Goal: Task Accomplishment & Management: Manage account settings

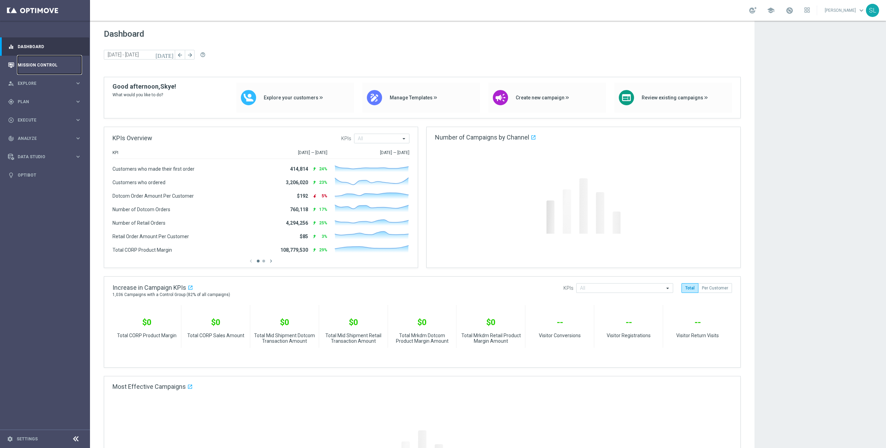
click at [35, 64] on link "Mission Control" at bounding box center [50, 65] width 64 height 18
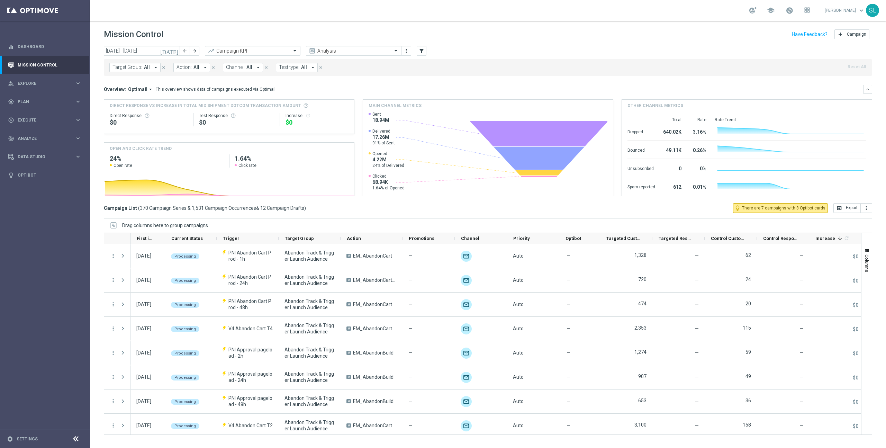
click at [236, 67] on span "Channel:" at bounding box center [235, 67] width 19 height 6
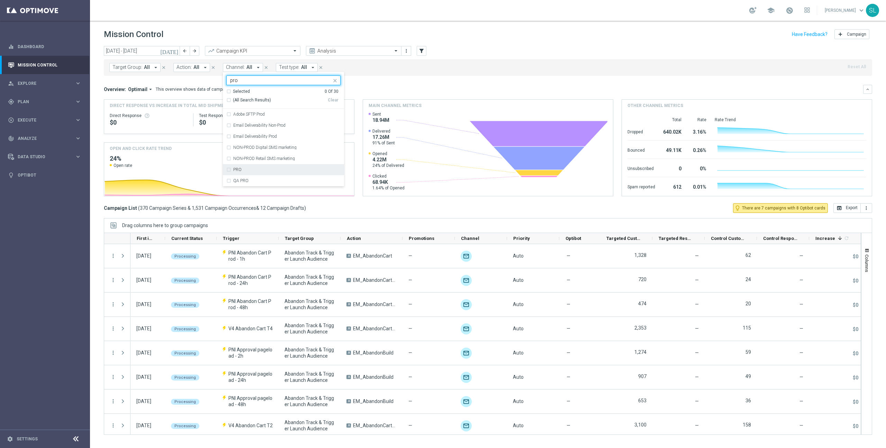
click at [290, 169] on div "PRO" at bounding box center [286, 169] width 107 height 4
type input "pro"
click at [449, 111] on div "Main channel metrics" at bounding box center [488, 106] width 250 height 12
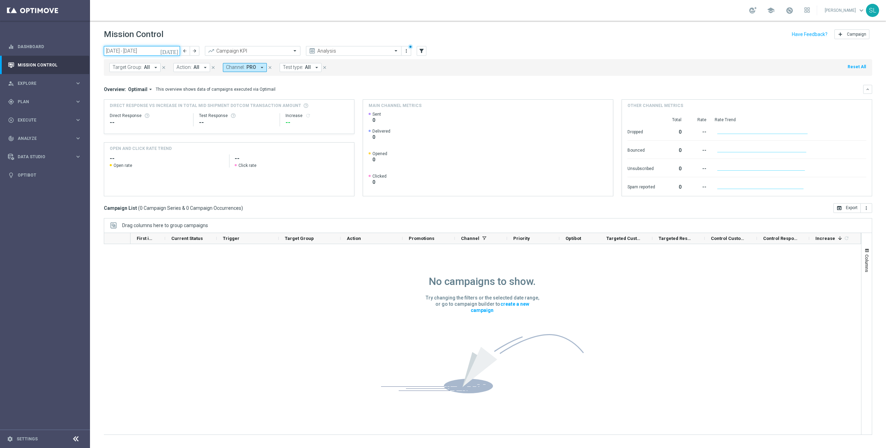
click at [131, 52] on input "15 Sep 2025 - 21 Sep 2025" at bounding box center [142, 51] width 76 height 10
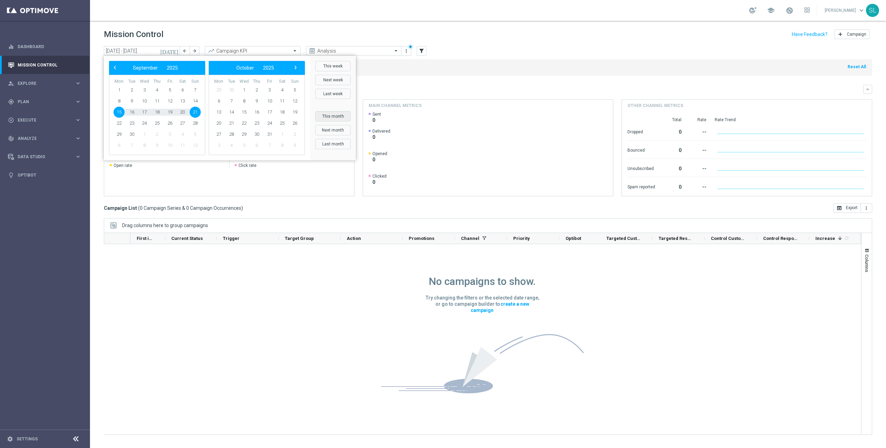
click at [339, 117] on button "This month" at bounding box center [332, 116] width 35 height 10
type input "01 Sep 2025 - 30 Sep 2025"
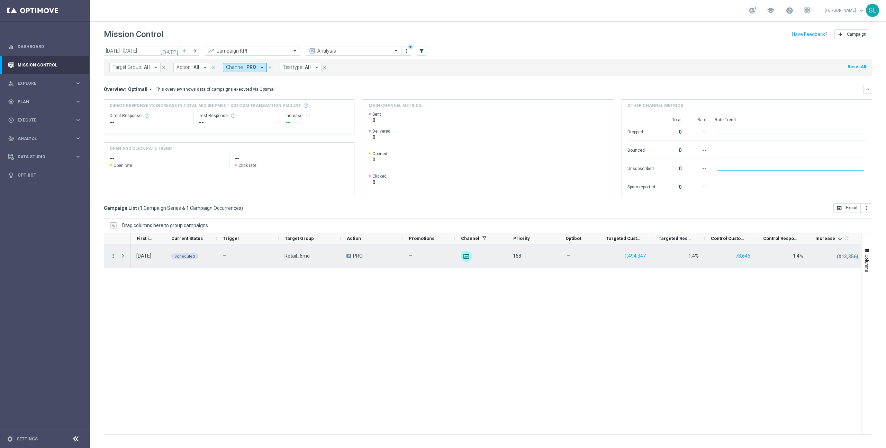
click at [115, 256] on icon "more_vert" at bounding box center [113, 256] width 6 height 6
click at [147, 256] on div "list Campaign Details" at bounding box center [155, 260] width 78 height 10
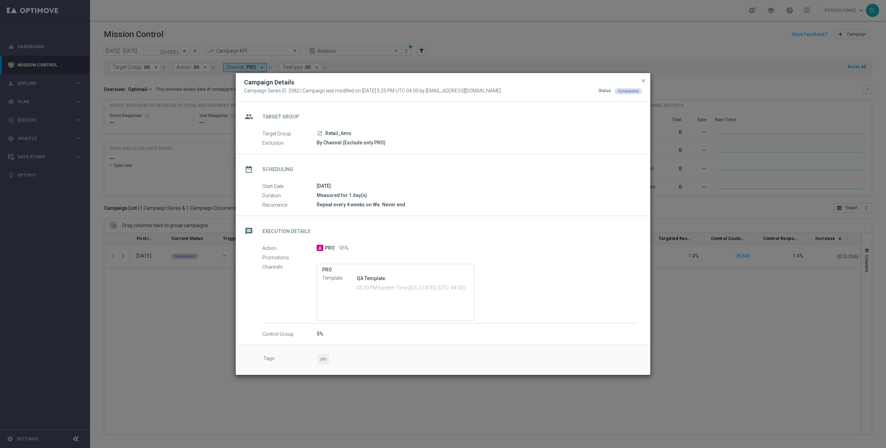
click at [644, 81] on span "close" at bounding box center [643, 81] width 6 height 6
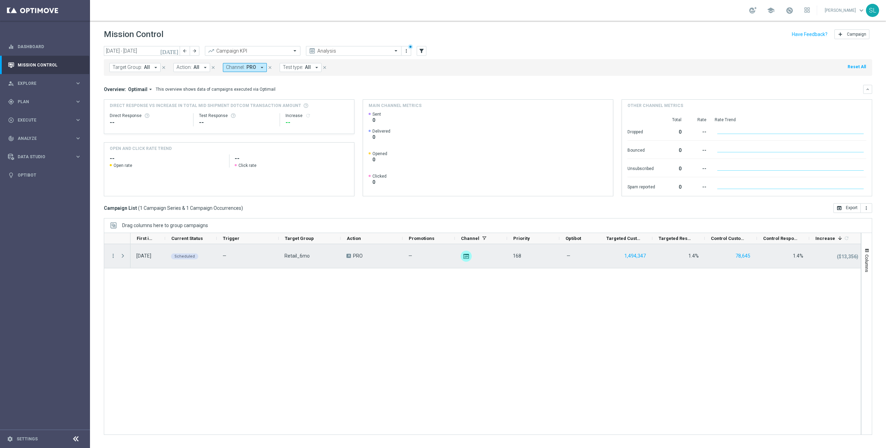
scroll to position [0, 1]
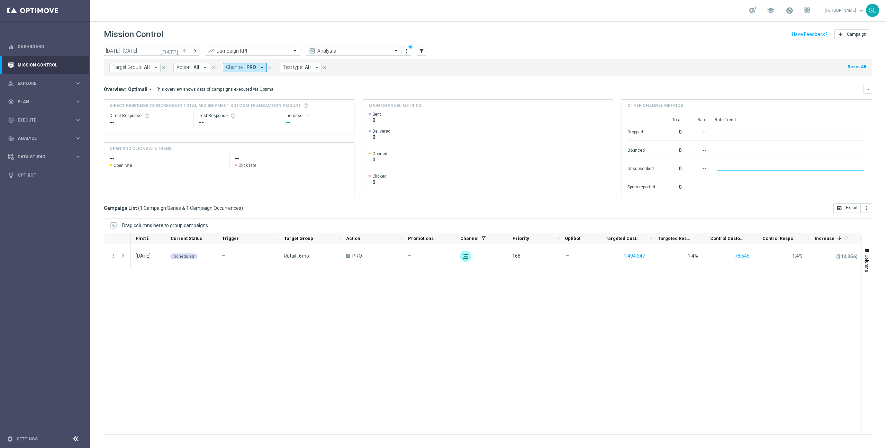
click at [240, 65] on span "Channel:" at bounding box center [235, 67] width 19 height 6
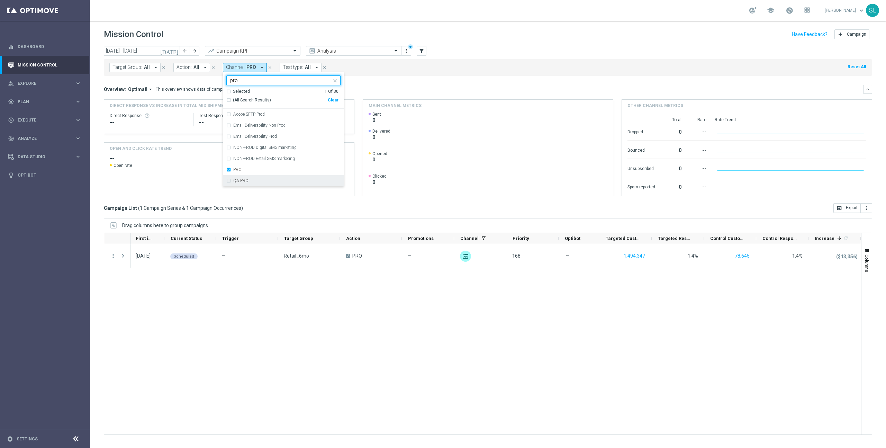
click at [247, 179] on div "QA PRO" at bounding box center [286, 181] width 107 height 4
type input "pro"
click at [356, 329] on div "03 Sep 2025, Wednesday Scheduled — Retail_6mo A PRO — unfold_more 168 — 1,494,3…" at bounding box center [495, 339] width 730 height 190
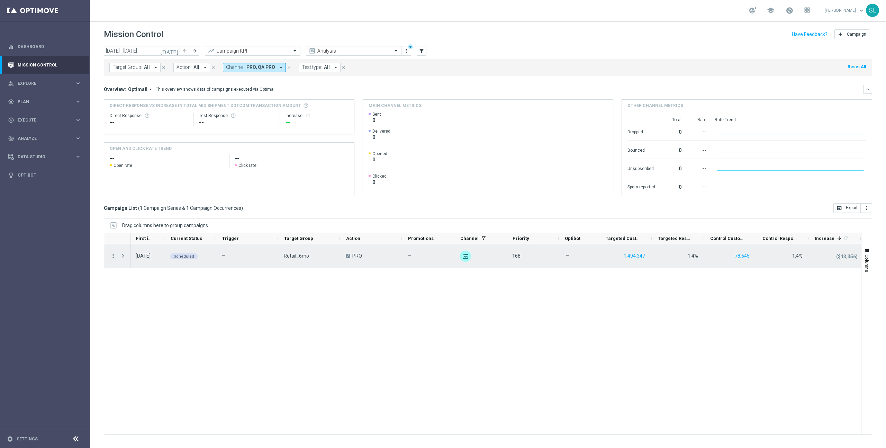
click at [112, 255] on icon "more_vert" at bounding box center [113, 256] width 6 height 6
click at [145, 260] on span "Campaign Details" at bounding box center [144, 260] width 35 height 5
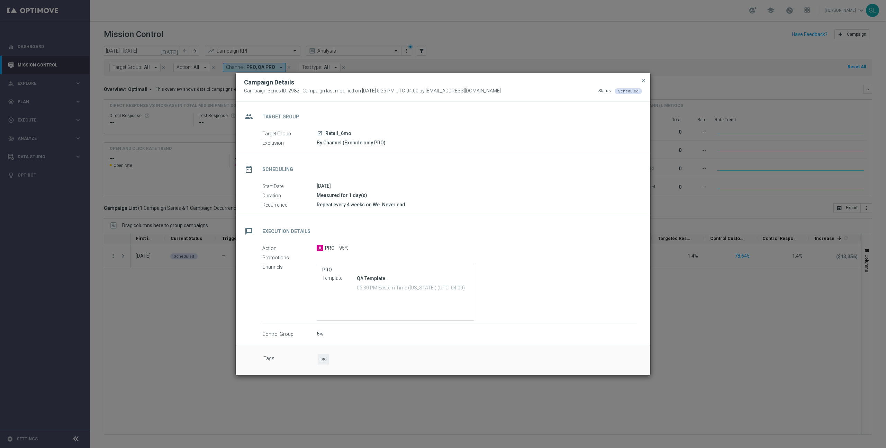
click at [318, 134] on icon "launch" at bounding box center [320, 133] width 6 height 6
drag, startPoint x: 262, startPoint y: 97, endPoint x: 468, endPoint y: 89, distance: 207.1
click at [262, 97] on div "Campaign Details Campaign Series ID: 2982 | Campaign last modified on 22 Mar 20…" at bounding box center [443, 87] width 415 height 28
click at [664, 133] on modal-container "Campaign Details Campaign Series ID: 2982 | Campaign last modified on 22 Mar 20…" at bounding box center [443, 224] width 886 height 448
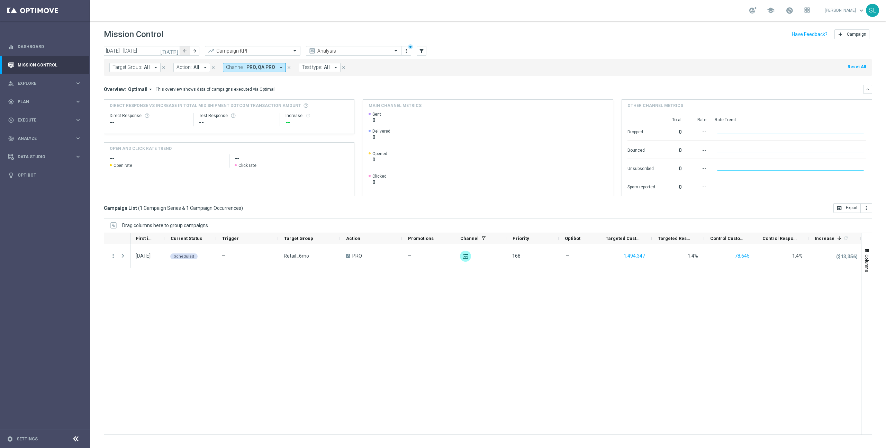
drag, startPoint x: 190, startPoint y: 43, endPoint x: 184, endPoint y: 51, distance: 9.6
click at [189, 43] on header "Mission Control add Campaign" at bounding box center [488, 33] width 796 height 25
click at [184, 52] on icon "arrow_back" at bounding box center [184, 50] width 5 height 5
type input "01 Aug 2025 - 31 Aug 2025"
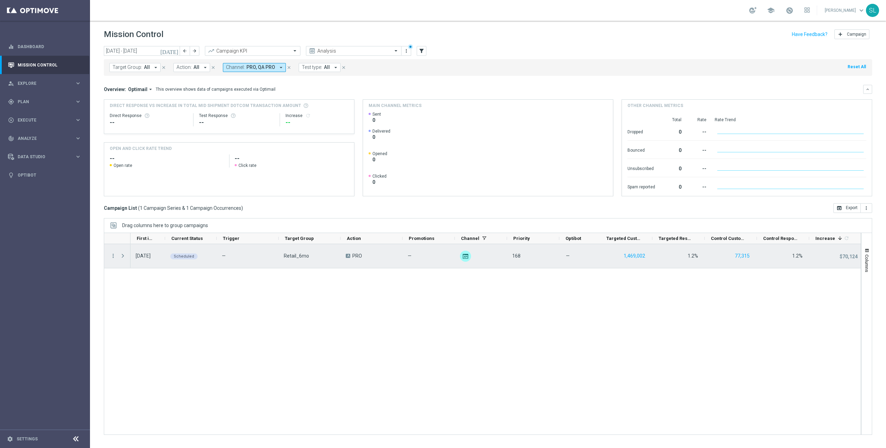
scroll to position [0, 0]
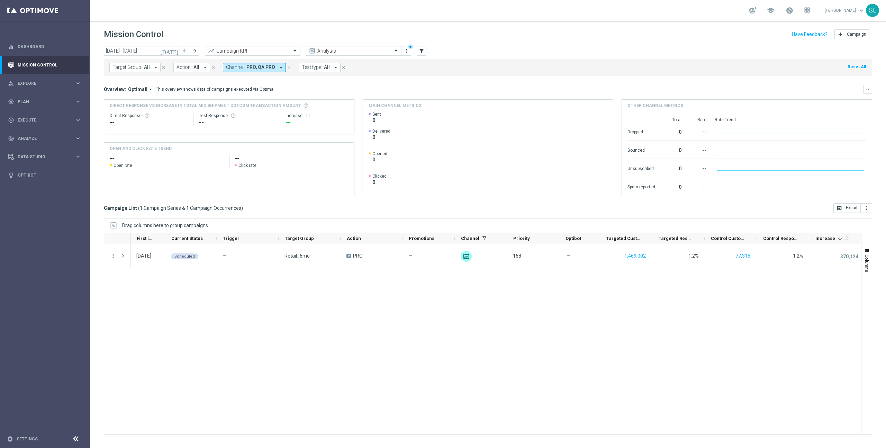
click at [247, 67] on span "PRO, QA PRO" at bounding box center [260, 67] width 29 height 6
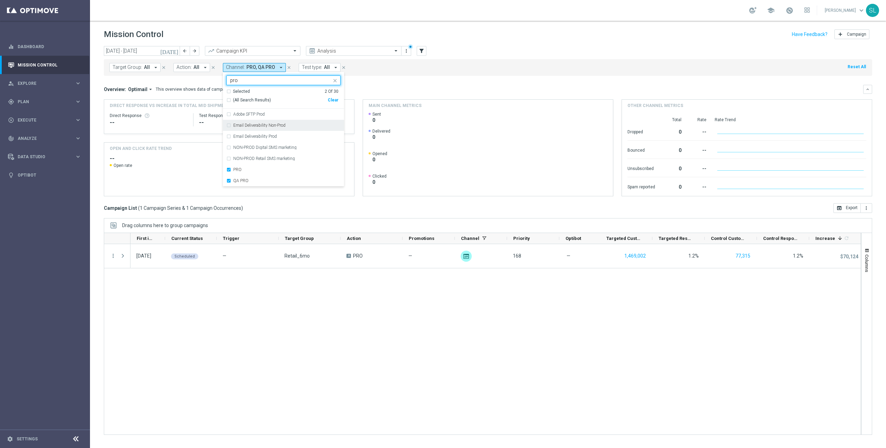
click at [337, 98] on div "Selected 2 Of 30 (All Search Results) Clear" at bounding box center [283, 99] width 121 height 20
type input "pro"
click at [557, 51] on div "today 01 Aug 2025 - 31 Aug 2025 arrow_back arrow_forward Campaign KPI trending_…" at bounding box center [488, 51] width 768 height 10
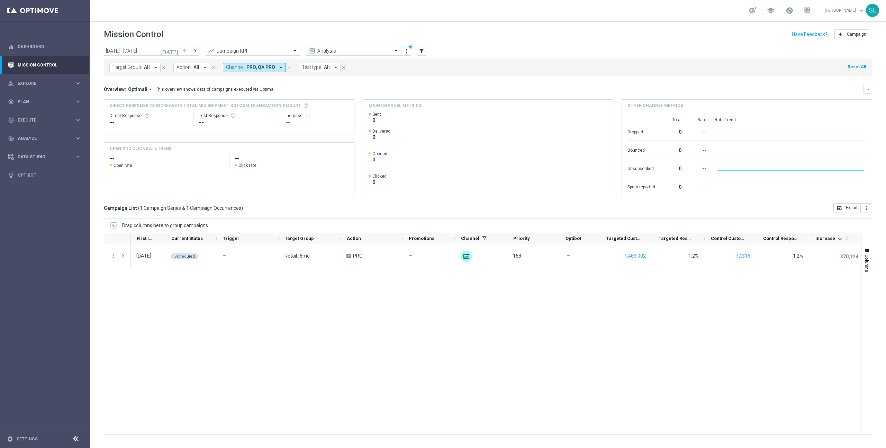
click at [252, 70] on span "PRO, QA PRO" at bounding box center [260, 67] width 29 height 6
drag, startPoint x: 335, startPoint y: 100, endPoint x: 343, endPoint y: 98, distance: 8.1
click at [0, 0] on div "Clear" at bounding box center [0, 0] width 0 height 0
click at [509, 88] on div "Overview: Optimail arrow_drop_down This overview shows data of campaigns execut…" at bounding box center [483, 89] width 759 height 6
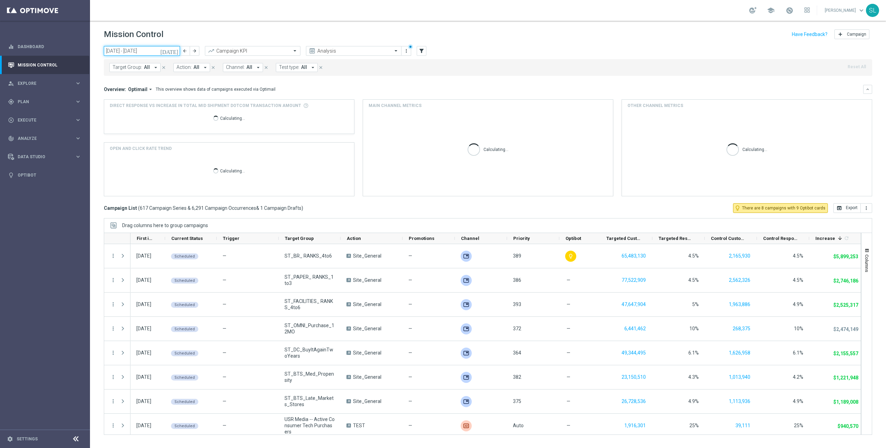
drag, startPoint x: 155, startPoint y: 49, endPoint x: 176, endPoint y: 50, distance: 21.8
click at [155, 49] on input "01 Aug 2025 - 31 Aug 2025" at bounding box center [142, 51] width 76 height 10
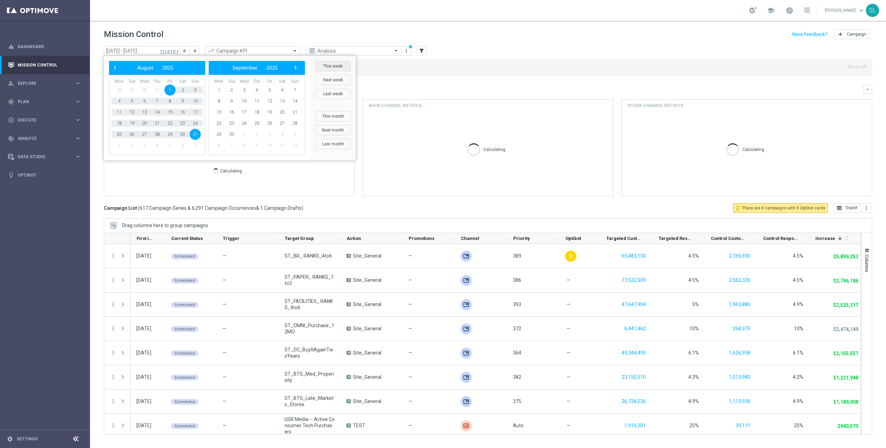
click at [337, 66] on button "This week" at bounding box center [332, 66] width 35 height 10
type input "15 Sep 2025 - 21 Sep 2025"
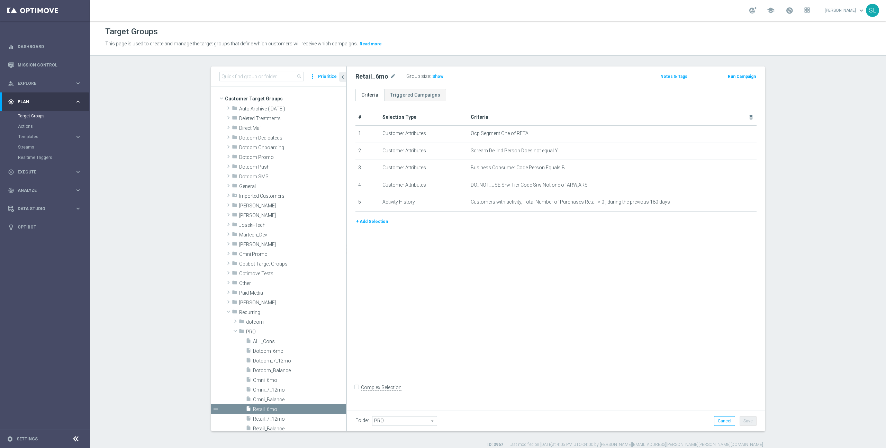
click at [502, 361] on div "# Selection Type Criteria delete_forever 1 Customer Attributes Ocp Segment One …" at bounding box center [556, 254] width 418 height 306
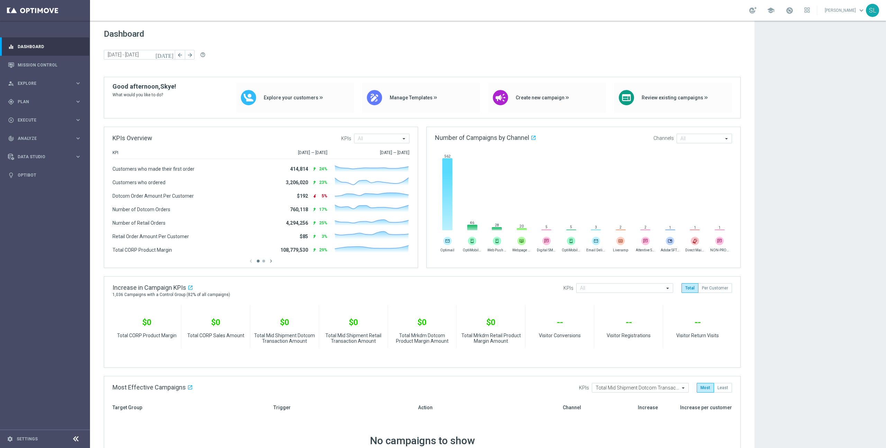
click at [805, 304] on app-dashboard-grid "Dashboard today 15 Sep 2025 - 17 Sep 2025 arrow_back arrow_forward help_outline…" at bounding box center [488, 422] width 796 height 803
click at [822, 301] on app-dashboard-grid "Dashboard today 15 Sep 2025 - 17 Sep 2025 arrow_back arrow_forward help_outline…" at bounding box center [488, 422] width 796 height 803
click at [801, 307] on app-dashboard-grid "Dashboard today 15 Sep 2025 - 17 Sep 2025 arrow_back arrow_forward help_outline…" at bounding box center [488, 422] width 796 height 803
click at [26, 62] on link "Mission Control" at bounding box center [50, 65] width 64 height 18
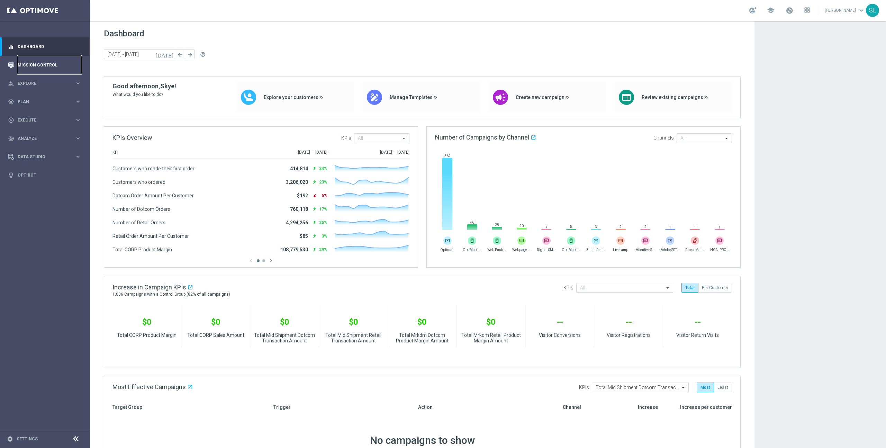
scroll to position [0, 0]
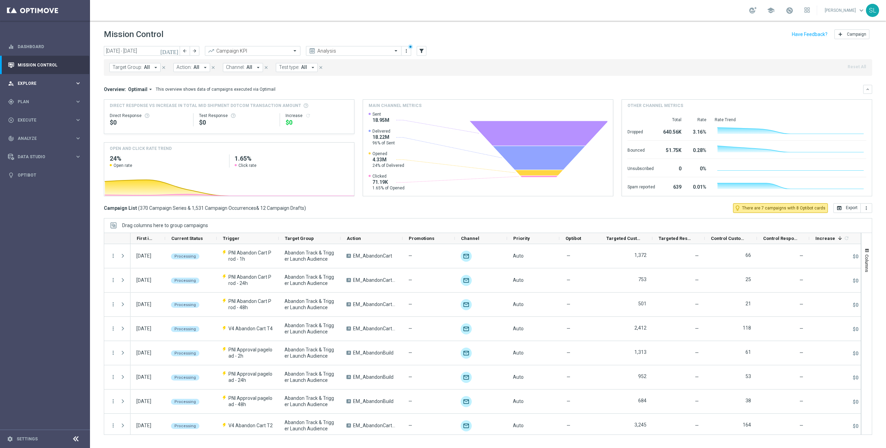
click at [29, 81] on span "Explore" at bounding box center [46, 83] width 57 height 4
click at [39, 117] on link "Customer Model" at bounding box center [45, 119] width 54 height 6
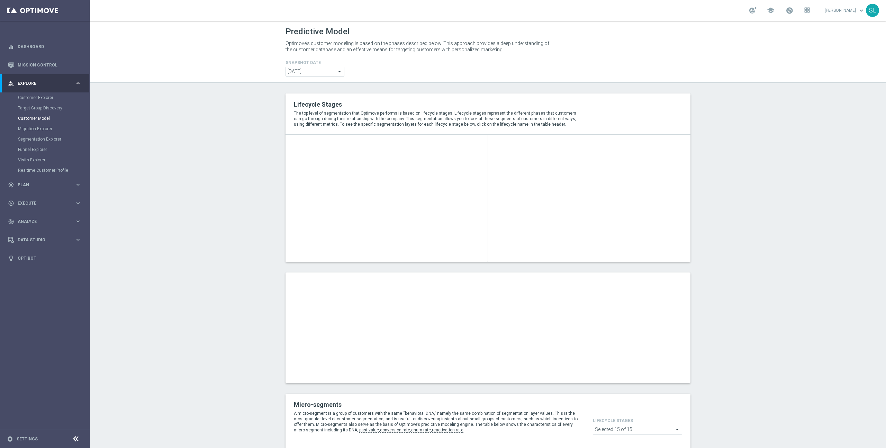
click at [764, 188] on section "Lifecycle Stages The top level of segmentation that Optimove performs is based …" at bounding box center [488, 416] width 796 height 646
click at [44, 97] on link "Customer Explorer" at bounding box center [45, 98] width 54 height 6
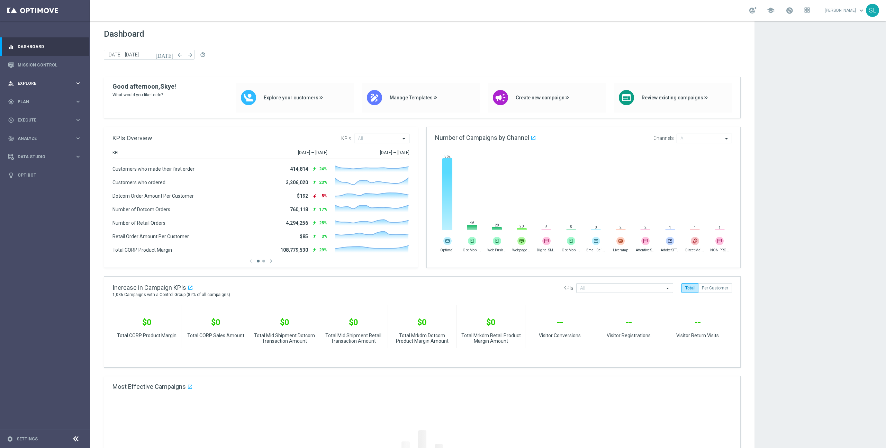
click at [35, 84] on span "Explore" at bounding box center [46, 83] width 57 height 4
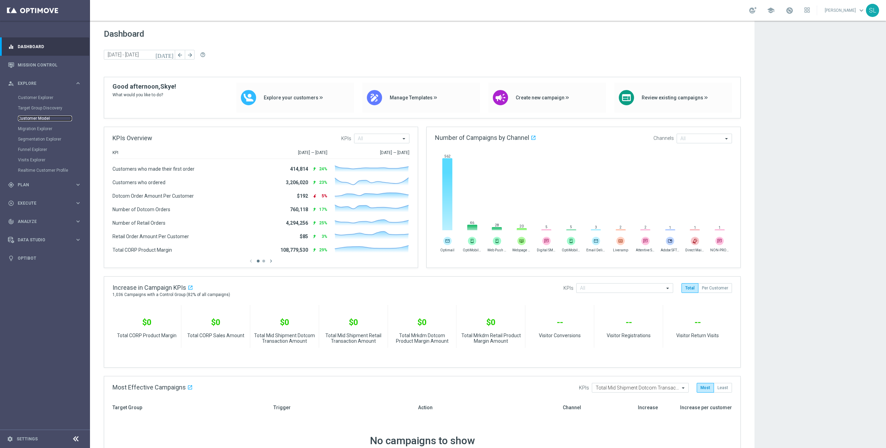
click at [37, 119] on link "Customer Model" at bounding box center [45, 119] width 54 height 6
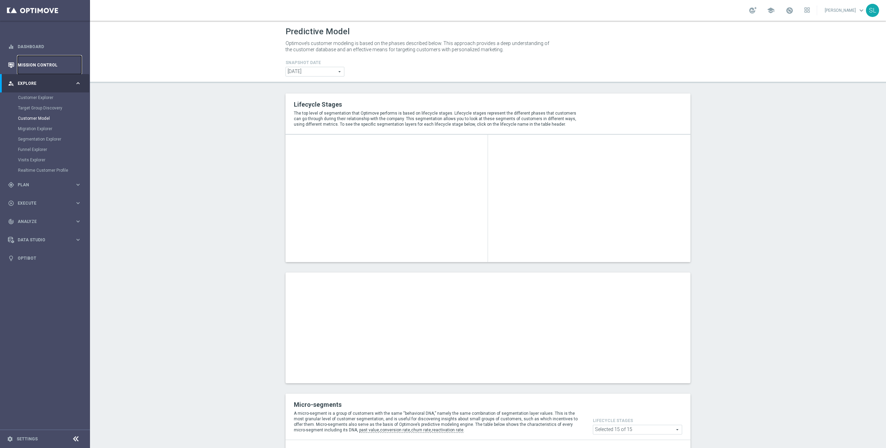
click at [36, 65] on link "Mission Control" at bounding box center [50, 65] width 64 height 18
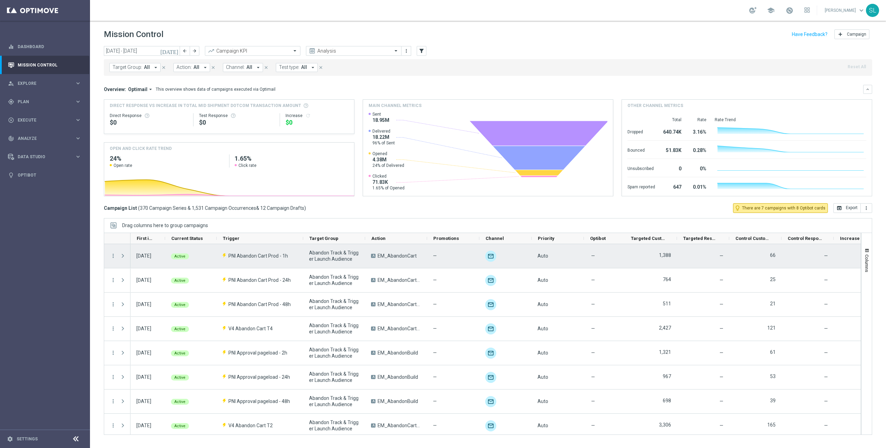
drag, startPoint x: 278, startPoint y: 239, endPoint x: 302, endPoint y: 247, distance: 25.9
click at [302, 247] on div at bounding box center [482, 334] width 757 height 202
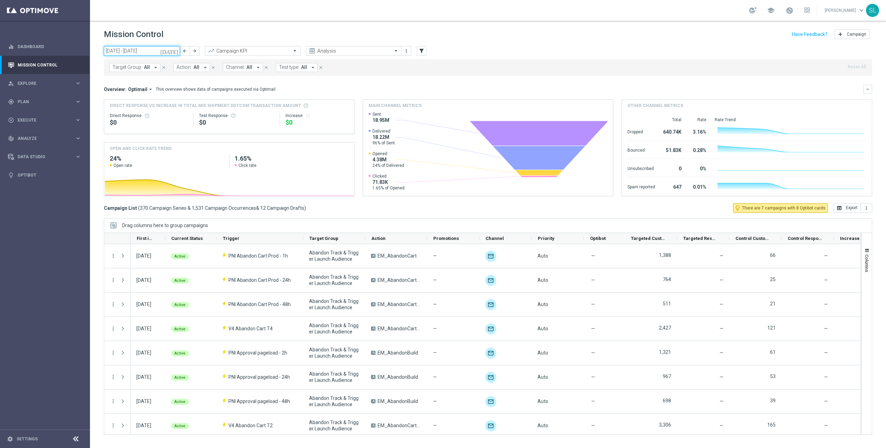
click at [152, 51] on input "15 Sep 2025 - 21 Sep 2025" at bounding box center [142, 51] width 76 height 10
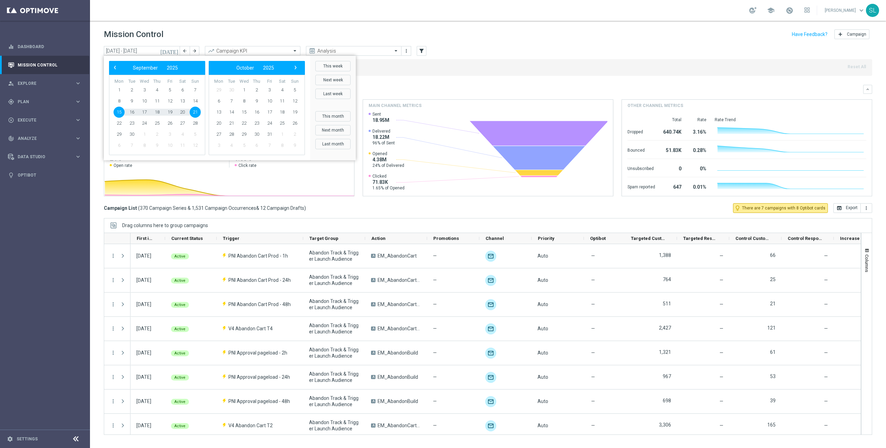
drag, startPoint x: 337, startPoint y: 116, endPoint x: 328, endPoint y: 115, distance: 9.1
click at [337, 116] on button "This month" at bounding box center [332, 116] width 35 height 10
type input "01 Sep 2025 - 30 Sep 2025"
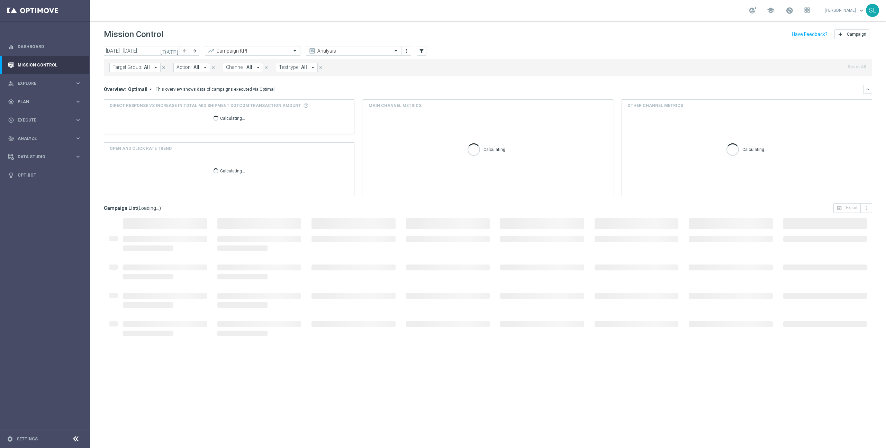
click at [242, 67] on button "Channel: All arrow_drop_down" at bounding box center [243, 67] width 40 height 9
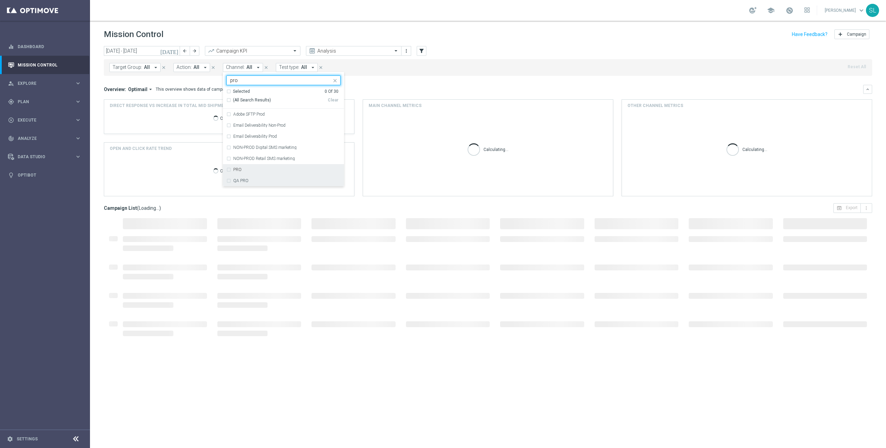
drag, startPoint x: 248, startPoint y: 166, endPoint x: 248, endPoint y: 175, distance: 9.0
click at [248, 167] on div "PRO" at bounding box center [283, 169] width 114 height 11
type input "pro"
click at [248, 182] on div "QA PRO" at bounding box center [286, 181] width 107 height 4
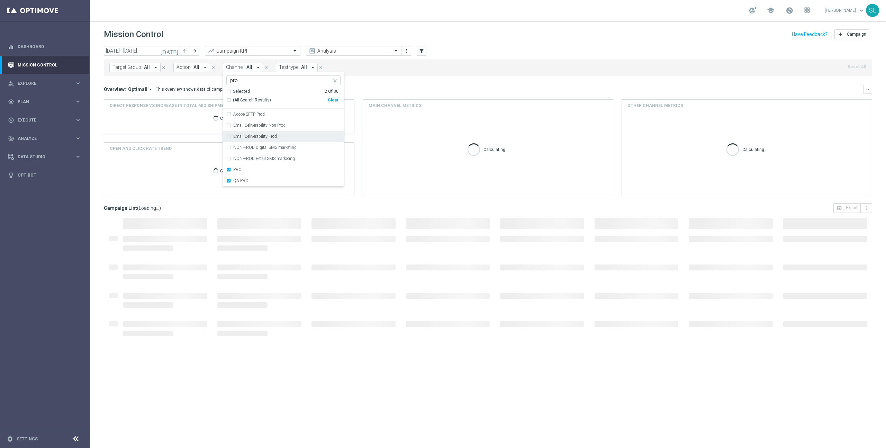
click at [503, 52] on div "today 01 Sep 2025 - 30 Sep 2025 arrow_back arrow_forward Campaign KPI trending_…" at bounding box center [488, 51] width 768 height 10
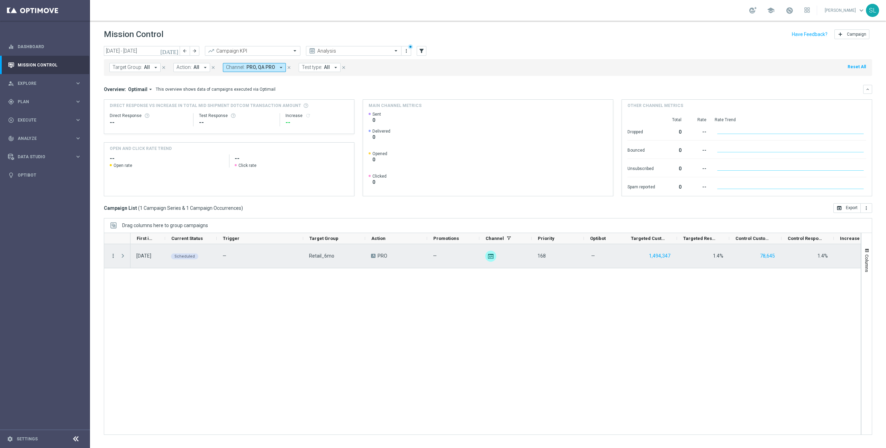
click at [112, 255] on icon "more_vert" at bounding box center [113, 256] width 6 height 6
click at [151, 262] on span "Campaign Details" at bounding box center [144, 260] width 35 height 5
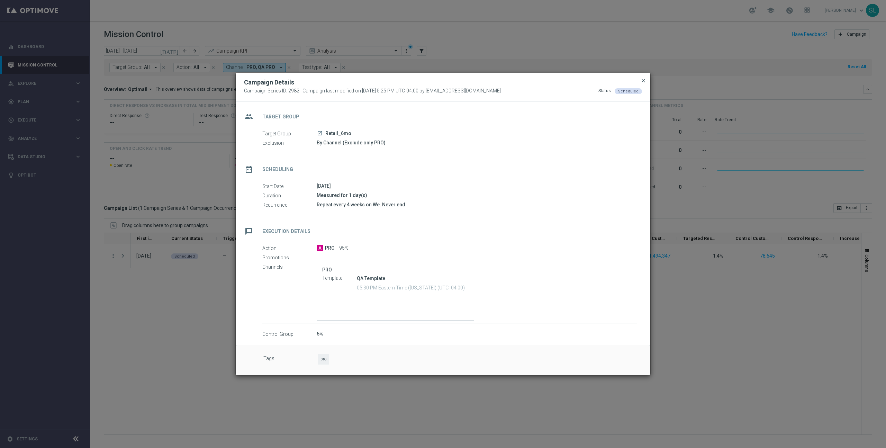
click at [644, 79] on span "close" at bounding box center [643, 81] width 6 height 6
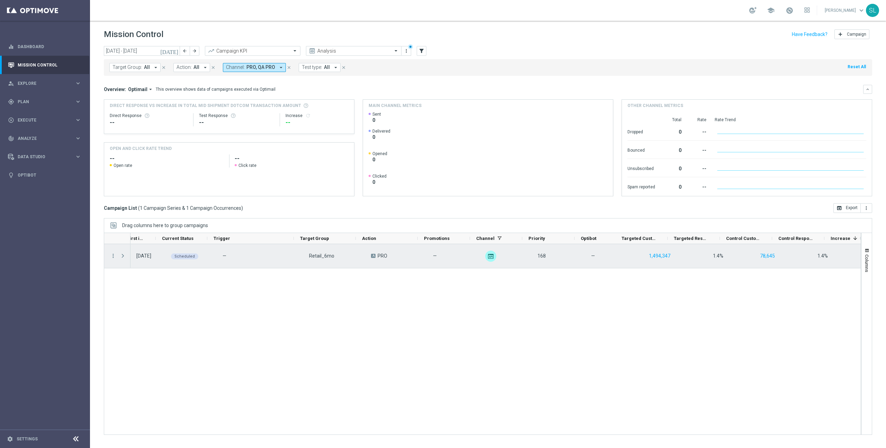
scroll to position [0, 25]
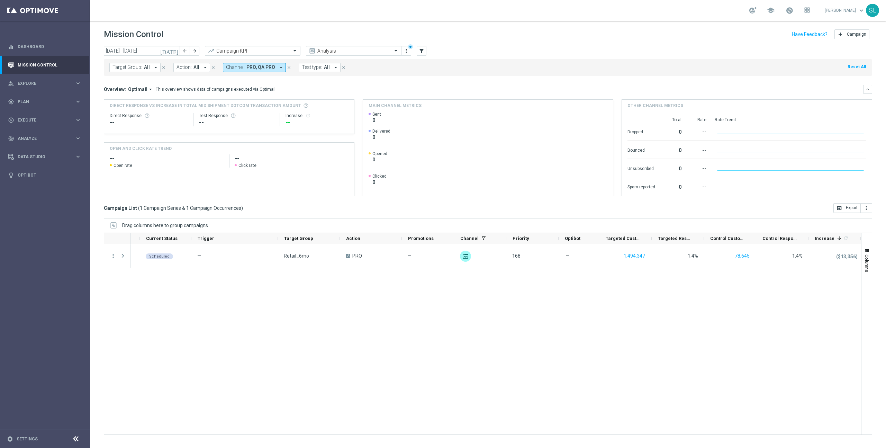
click at [258, 69] on span "PRO, QA PRO" at bounding box center [260, 67] width 29 height 6
click at [0, 0] on div "Clear" at bounding box center [0, 0] width 0 height 0
click at [494, 35] on div "Mission Control add Campaign" at bounding box center [488, 34] width 768 height 13
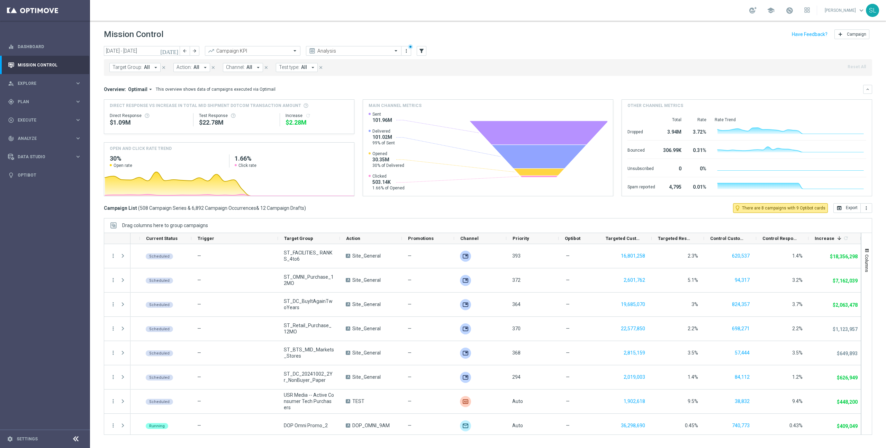
click at [237, 67] on span "Channel:" at bounding box center [235, 67] width 19 height 6
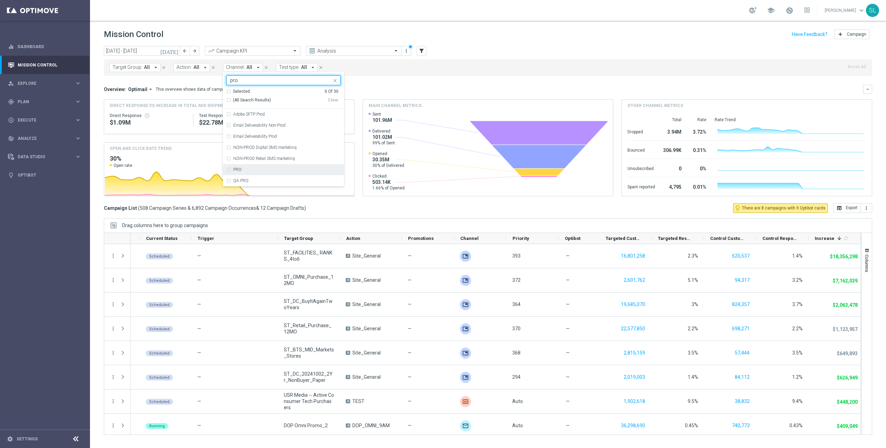
click at [252, 169] on div "PRO" at bounding box center [286, 169] width 107 height 4
type input "pro"
drag, startPoint x: 254, startPoint y: 180, endPoint x: 458, endPoint y: 82, distance: 226.7
click at [255, 180] on div "QA PRO" at bounding box center [286, 181] width 107 height 4
click at [628, 49] on div "today 01 Sep 2025 - 30 Sep 2025 arrow_back arrow_forward Campaign KPI trending_…" at bounding box center [488, 51] width 768 height 10
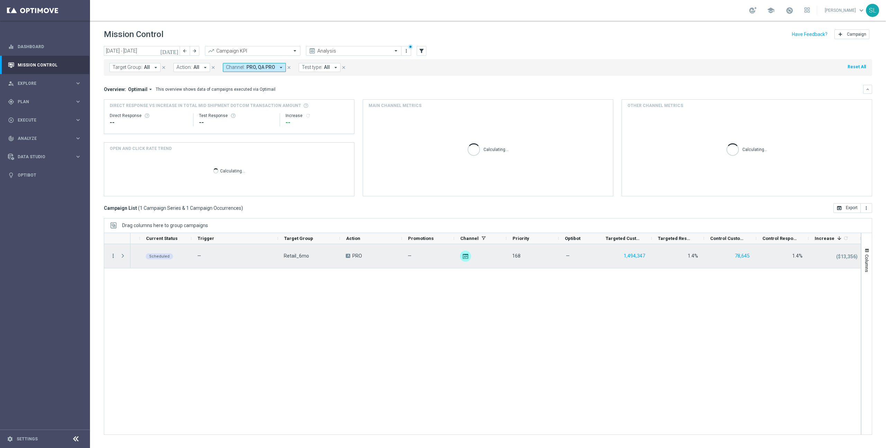
click at [112, 256] on icon "more_vert" at bounding box center [113, 256] width 6 height 6
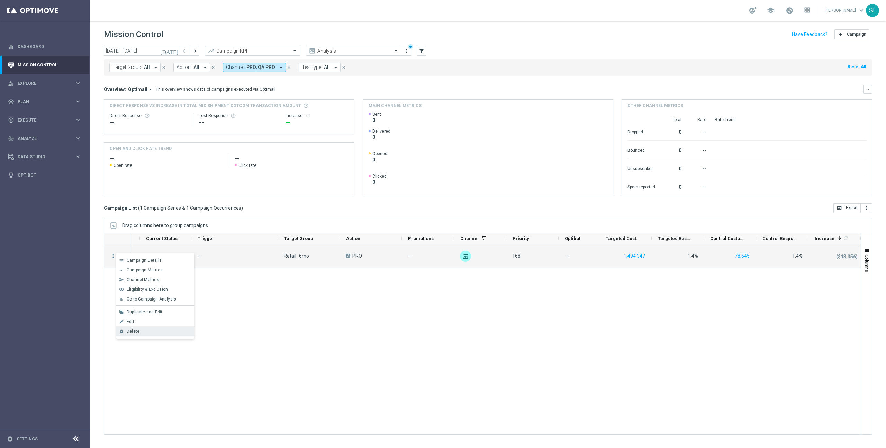
click at [157, 333] on div "Delete" at bounding box center [159, 331] width 64 height 5
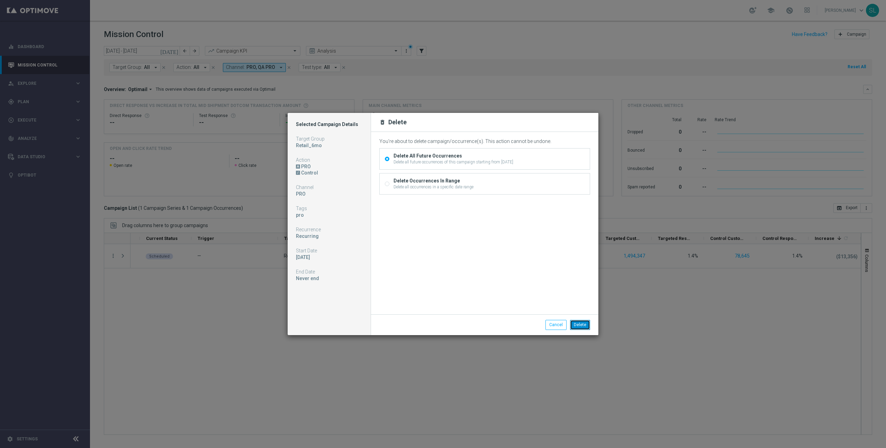
click at [582, 325] on button "Delete" at bounding box center [580, 325] width 20 height 10
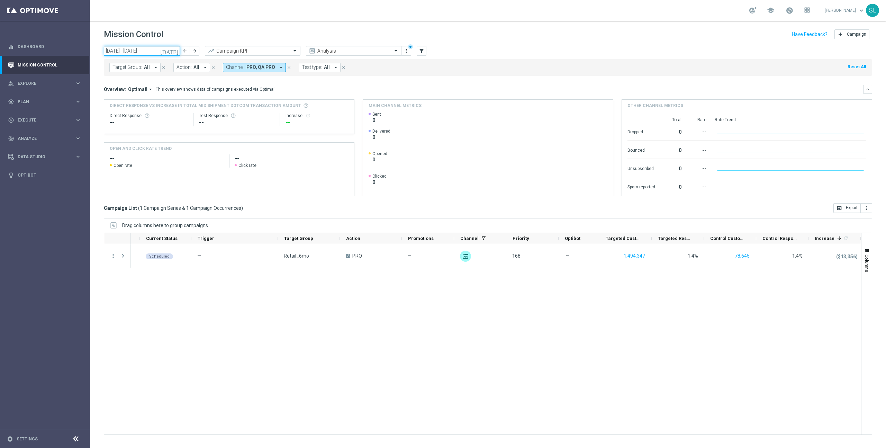
click at [145, 51] on input "01 Sep 2025 - 30 Sep 2025" at bounding box center [142, 51] width 76 height 10
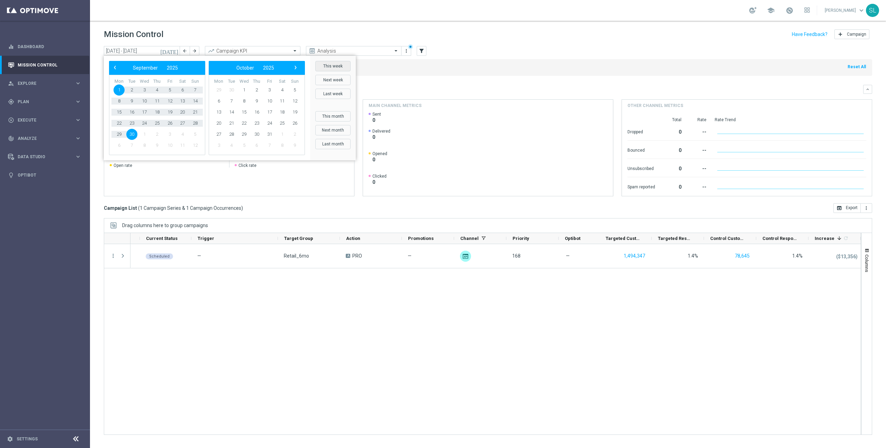
click at [327, 66] on button "This week" at bounding box center [332, 66] width 35 height 10
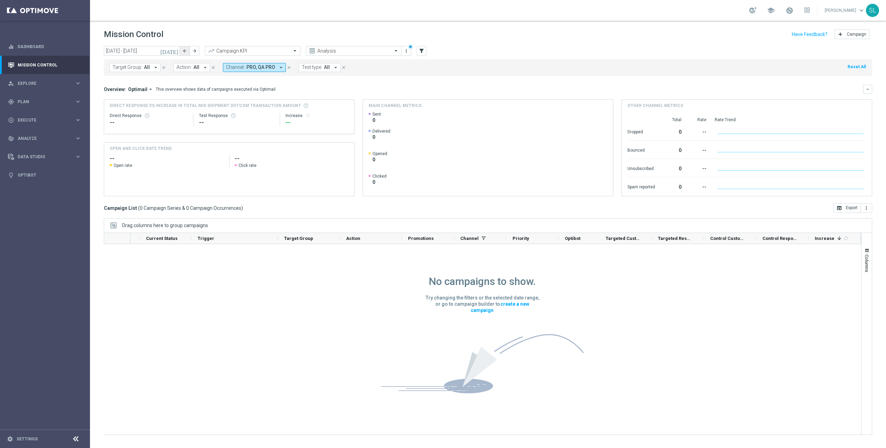
click at [185, 52] on icon "arrow_back" at bounding box center [184, 50] width 5 height 5
click at [184, 51] on icon "arrow_back" at bounding box center [184, 50] width 5 height 5
type input "01 Sep 2025 - 07 Sep 2025"
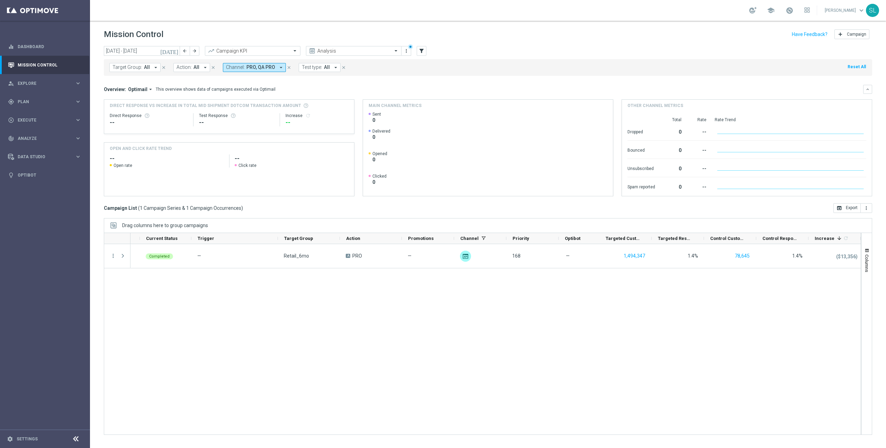
click at [853, 65] on button "Reset All" at bounding box center [857, 67] width 20 height 8
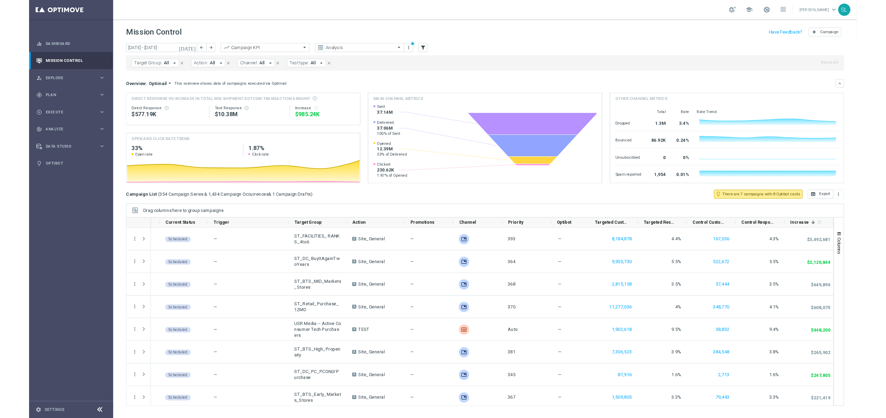
scroll to position [0, 24]
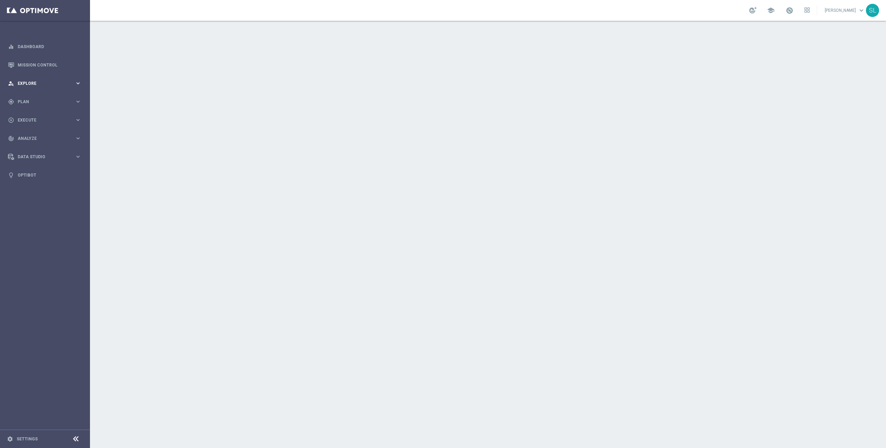
click at [38, 85] on span "Explore" at bounding box center [46, 83] width 57 height 4
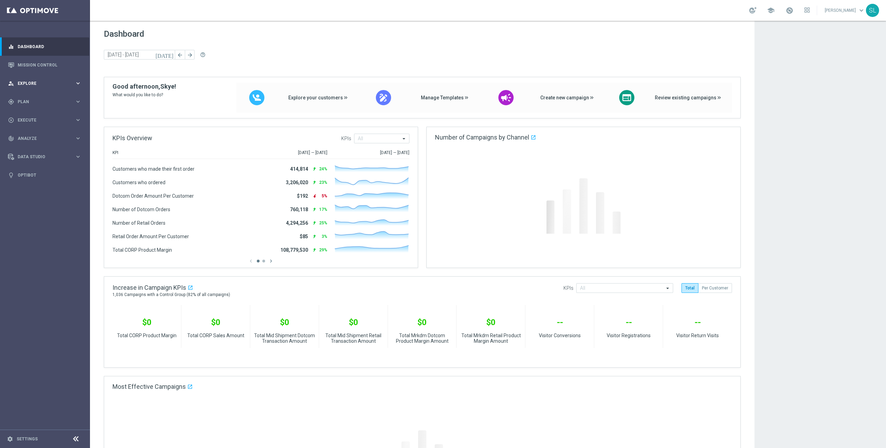
click at [28, 76] on div "person_search Explore keyboard_arrow_right" at bounding box center [44, 83] width 89 height 18
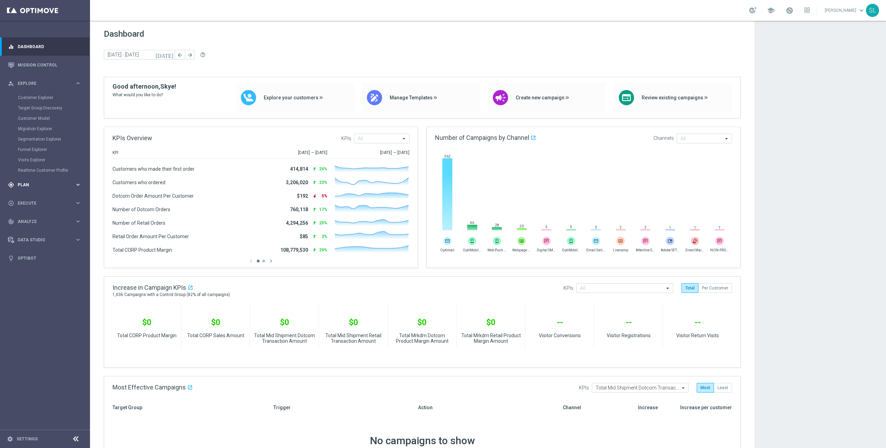
click at [30, 184] on span "Plan" at bounding box center [46, 185] width 57 height 4
click at [32, 116] on link "Target Groups" at bounding box center [45, 116] width 54 height 6
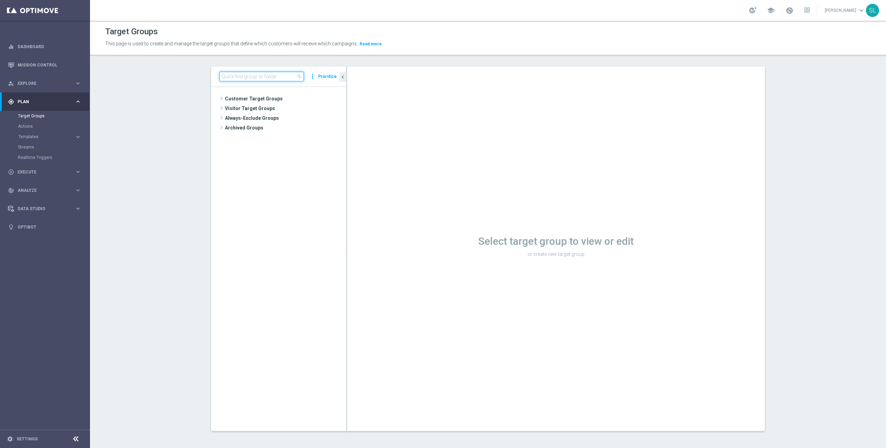
click at [273, 76] on input at bounding box center [261, 77] width 84 height 10
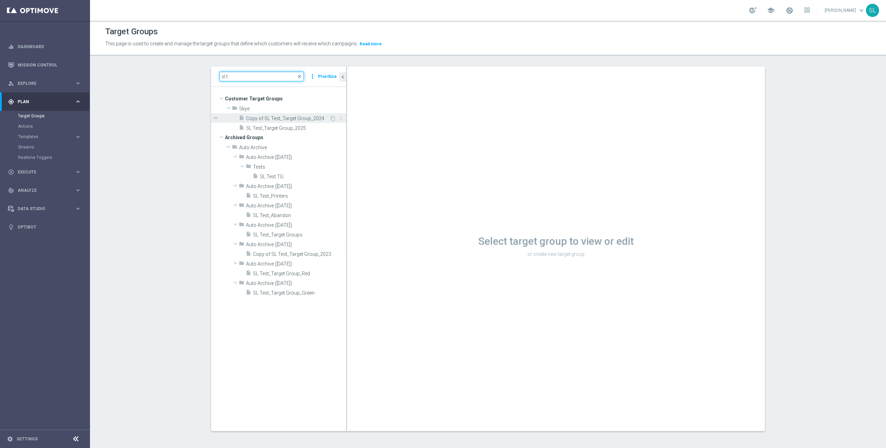
type input "sl t"
click at [309, 118] on span "Copy of SL Test_Target Group_2024" at bounding box center [287, 119] width 83 height 6
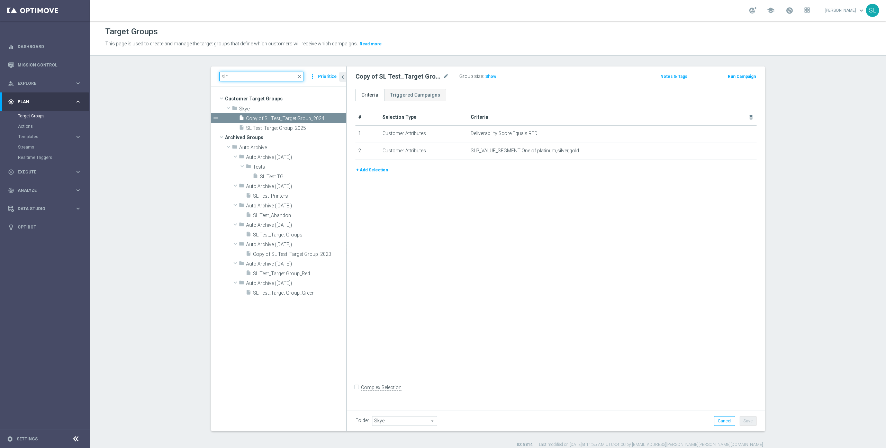
drag, startPoint x: 229, startPoint y: 77, endPoint x: 193, endPoint y: 73, distance: 35.8
click at [193, 73] on section "sl t close more_vert Prioritize Customer Target Groups library_add create_new_f…" at bounding box center [488, 256] width 796 height 381
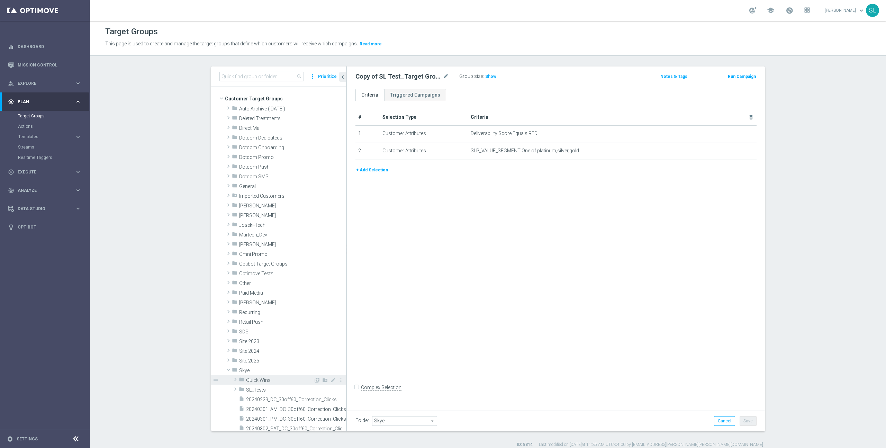
click at [227, 369] on span at bounding box center [228, 369] width 8 height 7
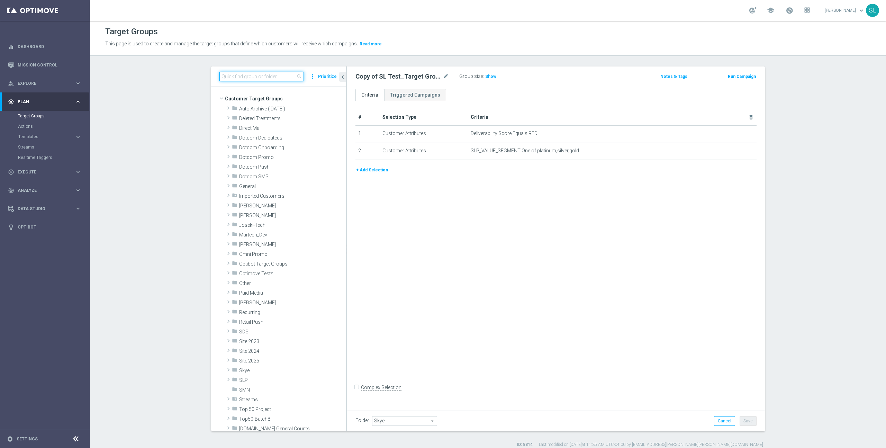
click at [264, 79] on input at bounding box center [261, 77] width 84 height 10
